Goal: Information Seeking & Learning: Check status

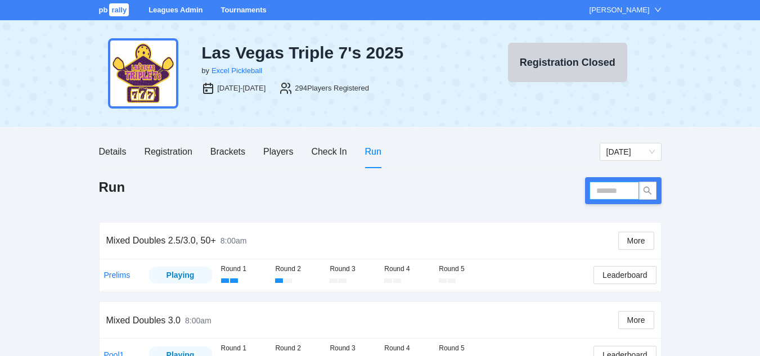
scroll to position [15, 0]
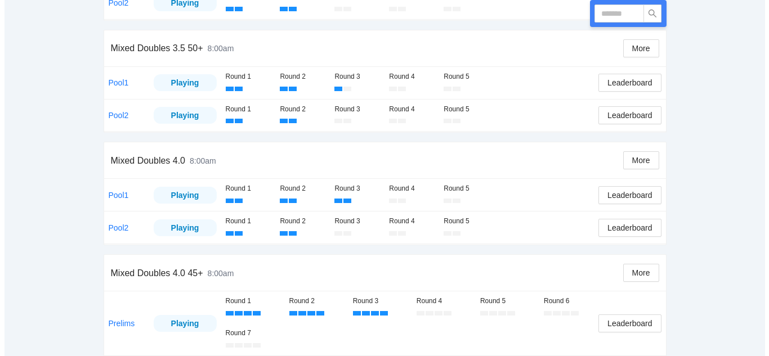
scroll to position [587, 0]
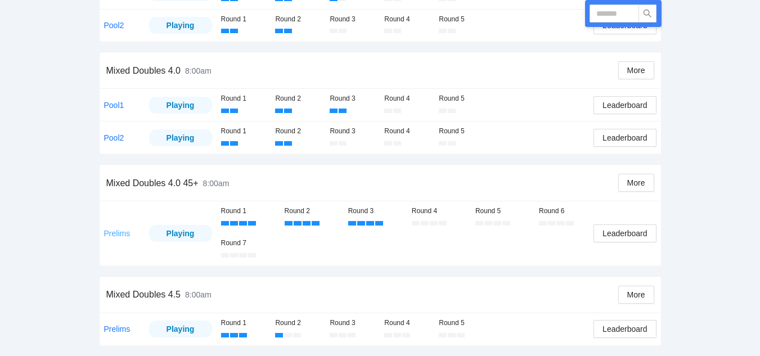
click at [114, 232] on link "Prelims" at bounding box center [117, 233] width 26 height 9
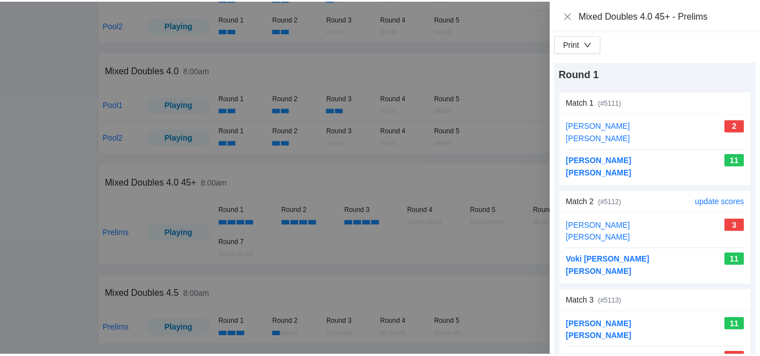
scroll to position [0, 0]
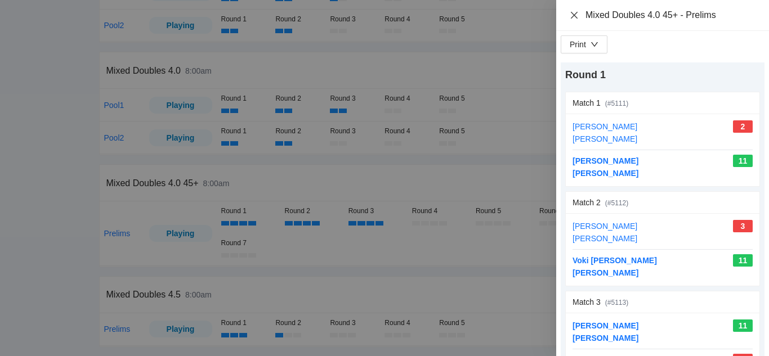
click at [576, 15] on icon "close" at bounding box center [574, 15] width 9 height 9
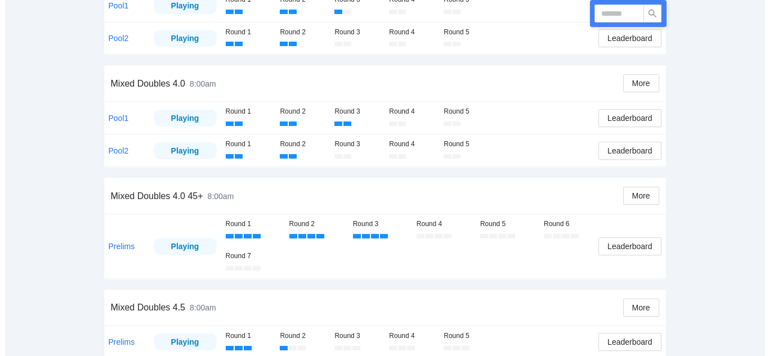
scroll to position [587, 0]
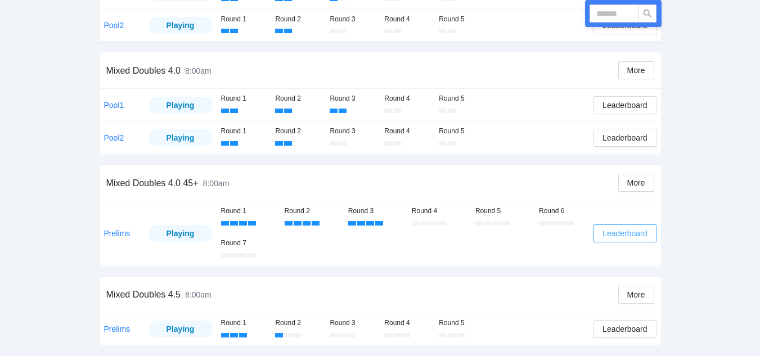
click at [631, 235] on span "Leaderboard" at bounding box center [625, 233] width 44 height 12
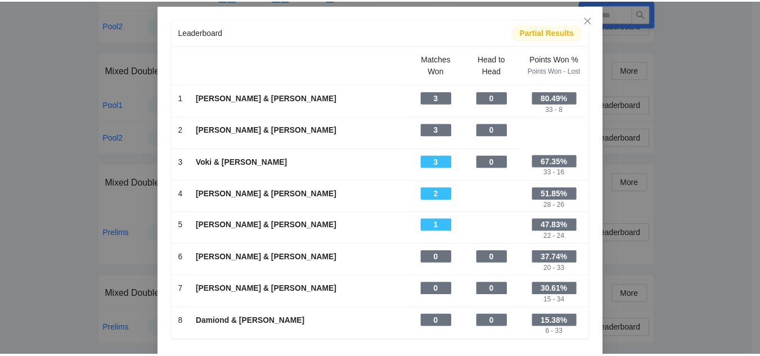
scroll to position [0, 0]
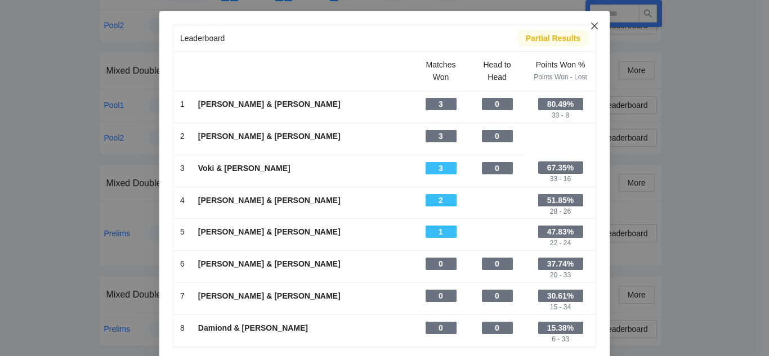
click at [591, 25] on icon "close" at bounding box center [594, 26] width 7 height 7
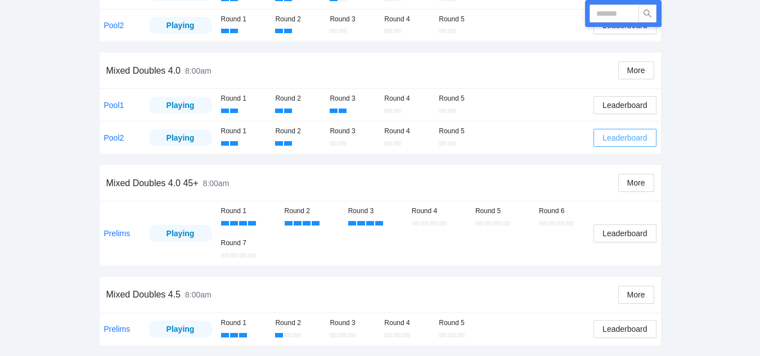
click at [620, 137] on span "Leaderboard" at bounding box center [625, 138] width 44 height 12
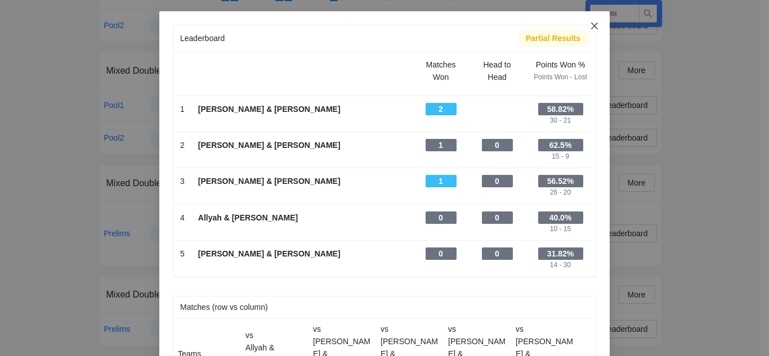
click at [591, 26] on icon "close" at bounding box center [594, 26] width 7 height 7
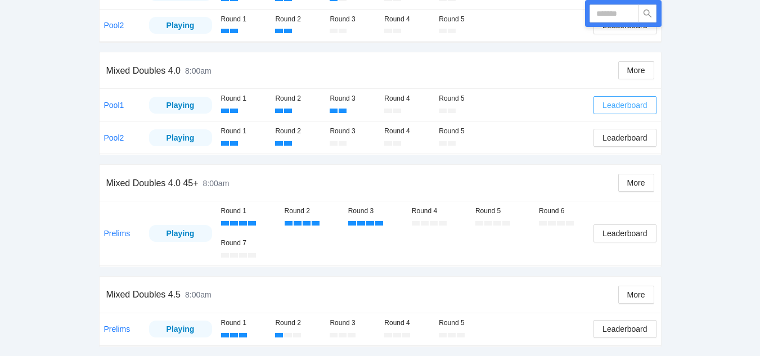
click at [619, 106] on span "Leaderboard" at bounding box center [625, 105] width 44 height 12
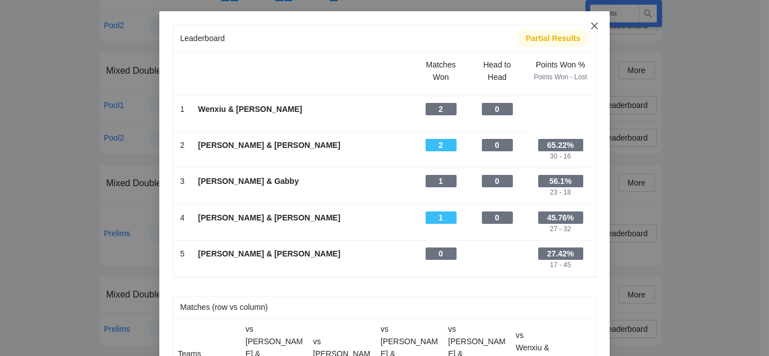
click at [590, 28] on icon "close" at bounding box center [594, 25] width 9 height 9
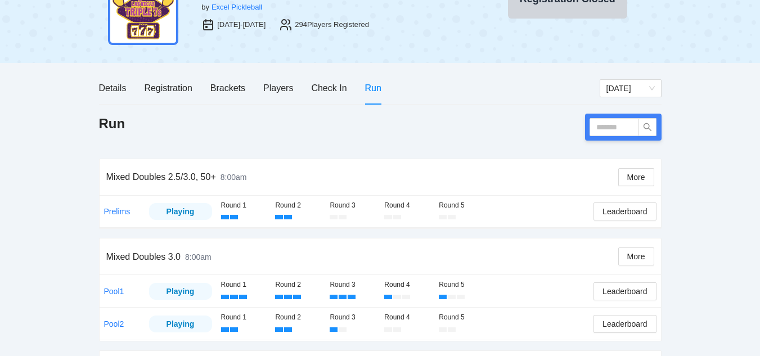
scroll to position [44, 0]
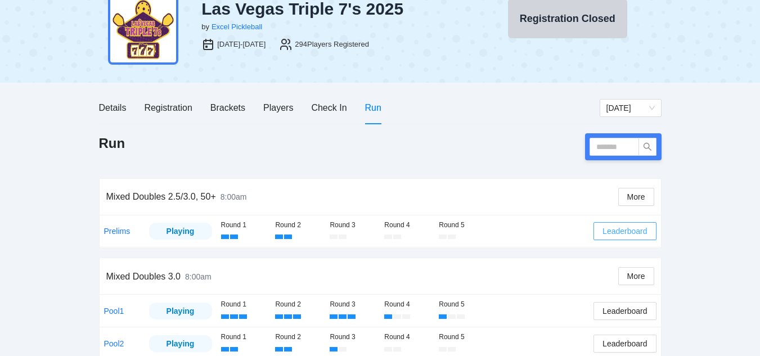
click at [620, 232] on span "Leaderboard" at bounding box center [625, 231] width 44 height 12
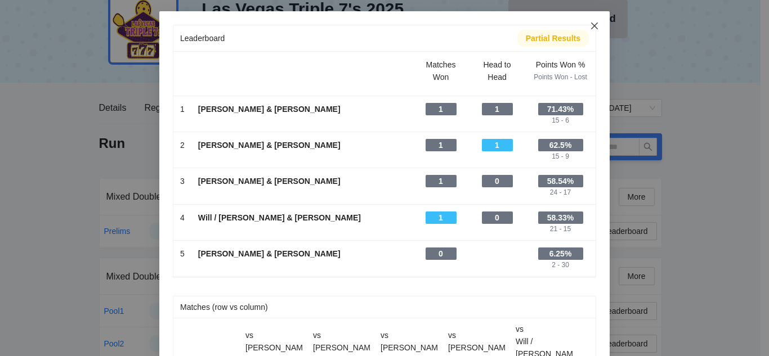
click at [592, 25] on icon "close" at bounding box center [594, 25] width 9 height 9
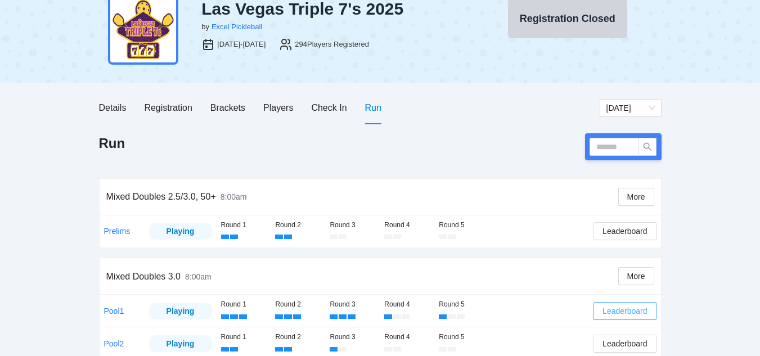
click at [619, 312] on span "Leaderboard" at bounding box center [625, 311] width 44 height 12
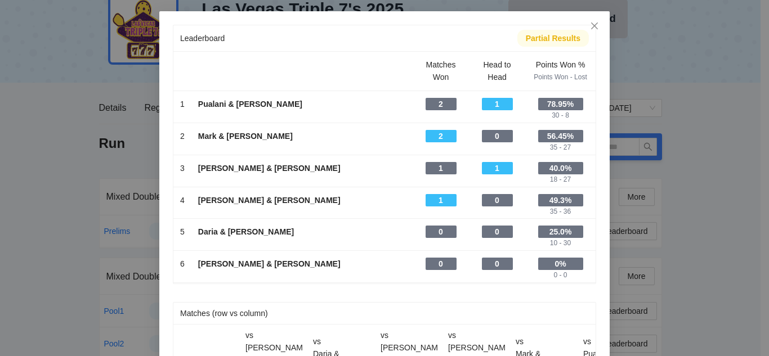
click at [619, 312] on div "Leaderboard Partial Results Scroll right to see all columns → Matches Won Head …" at bounding box center [384, 178] width 769 height 356
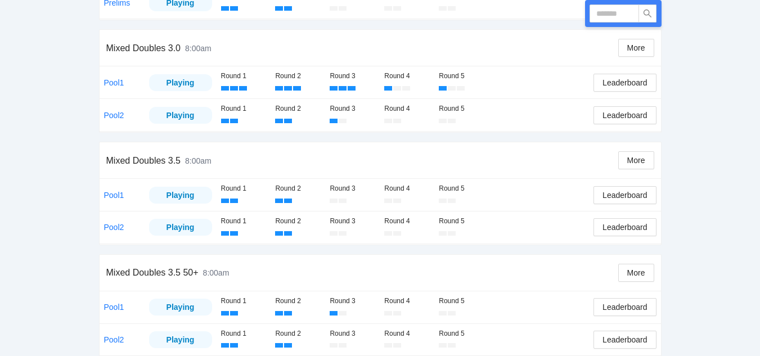
scroll to position [276, 0]
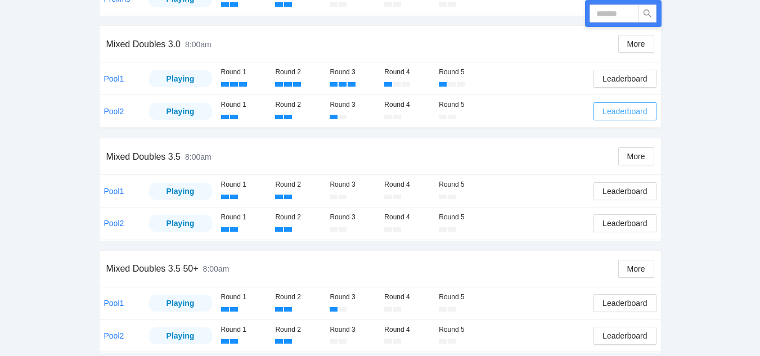
click at [624, 109] on span "Leaderboard" at bounding box center [625, 111] width 44 height 12
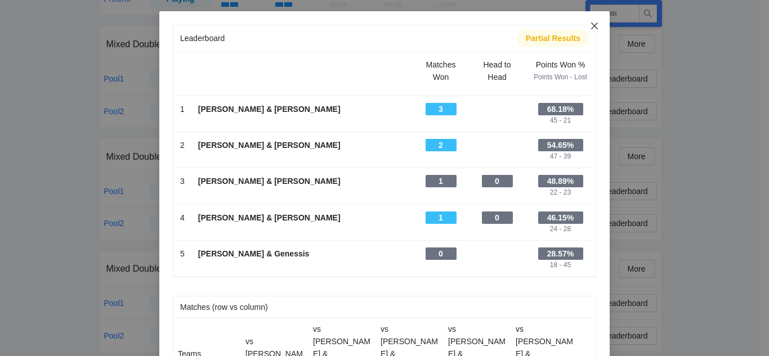
click at [591, 29] on icon "close" at bounding box center [594, 25] width 9 height 9
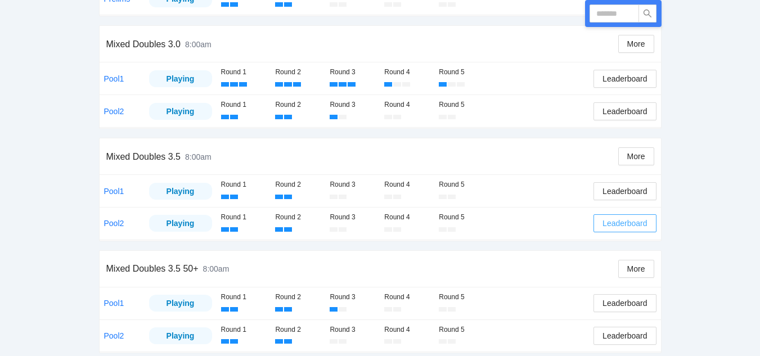
click at [617, 220] on span "Leaderboard" at bounding box center [625, 223] width 44 height 12
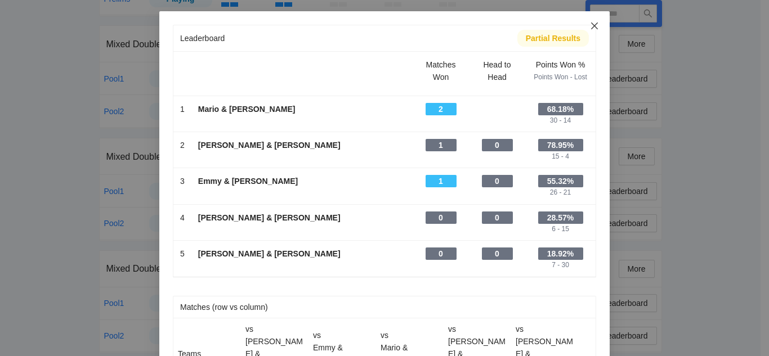
click at [590, 22] on icon "close" at bounding box center [594, 25] width 9 height 9
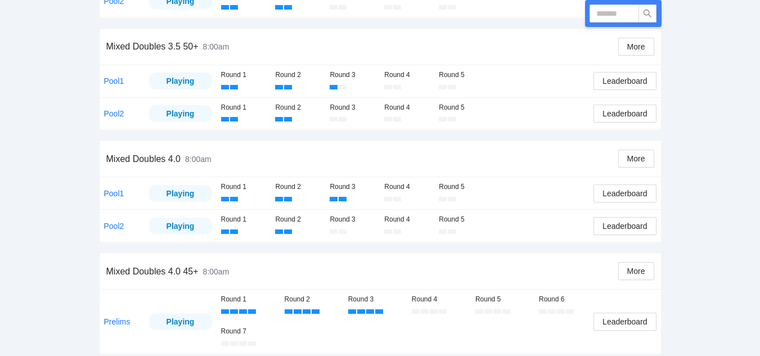
scroll to position [511, 0]
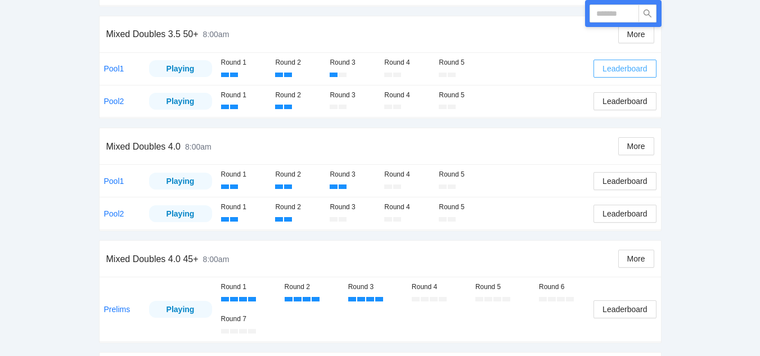
click at [621, 66] on span "Leaderboard" at bounding box center [625, 68] width 44 height 12
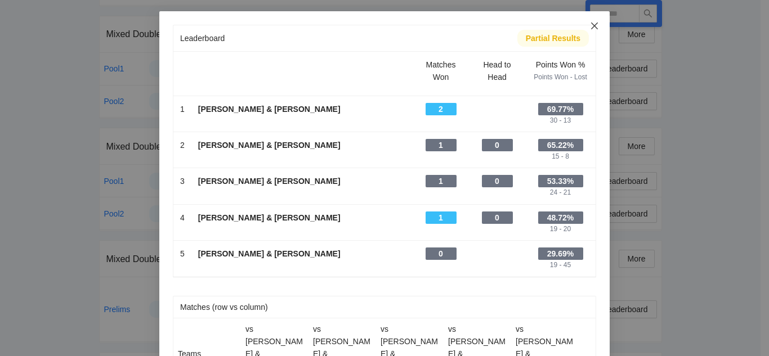
click at [591, 24] on icon "close" at bounding box center [594, 25] width 9 height 9
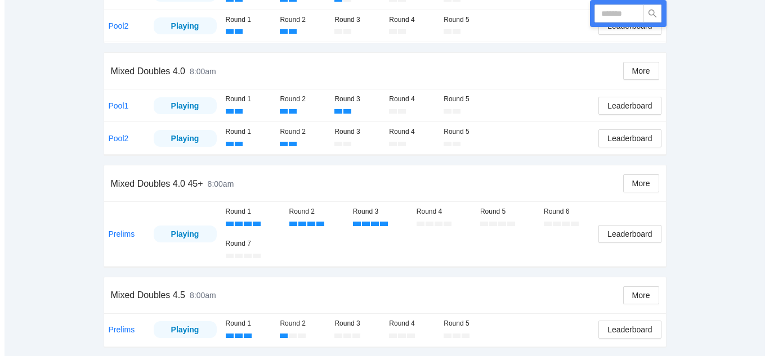
scroll to position [587, 0]
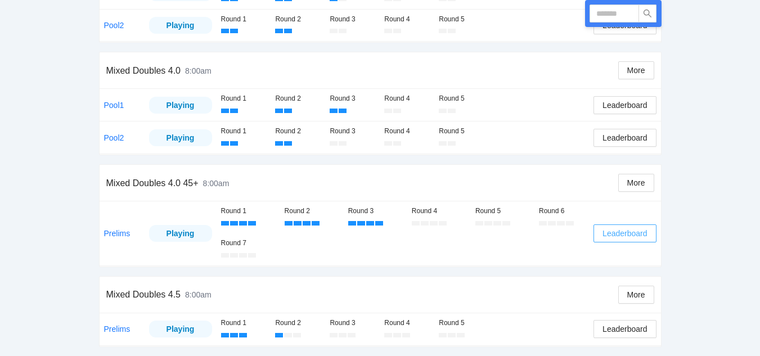
click at [622, 231] on span "Leaderboard" at bounding box center [625, 233] width 44 height 12
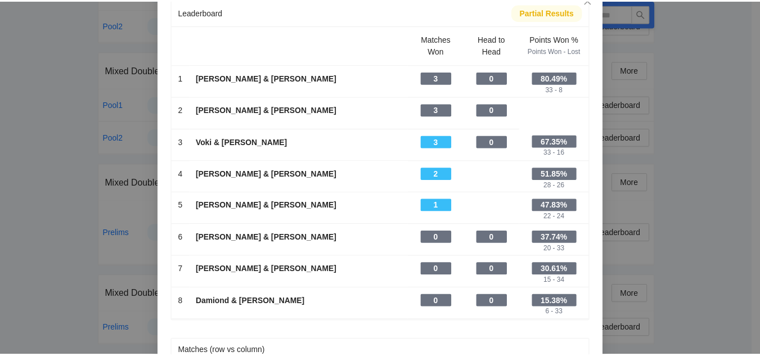
scroll to position [0, 0]
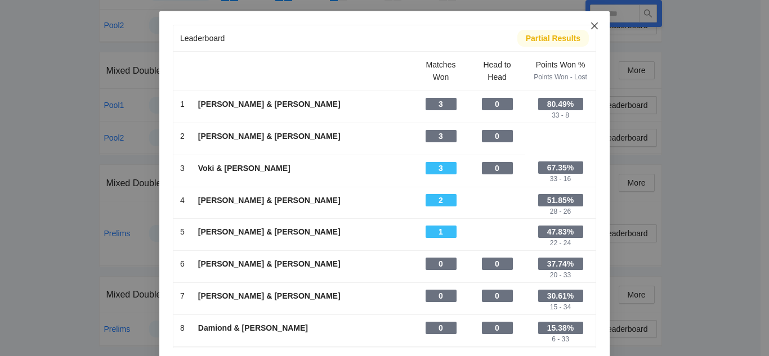
click at [591, 25] on icon "close" at bounding box center [594, 26] width 7 height 7
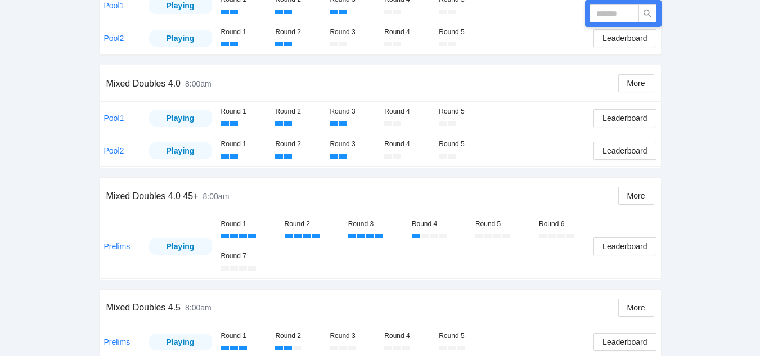
scroll to position [587, 0]
